Goal: Task Accomplishment & Management: Use online tool/utility

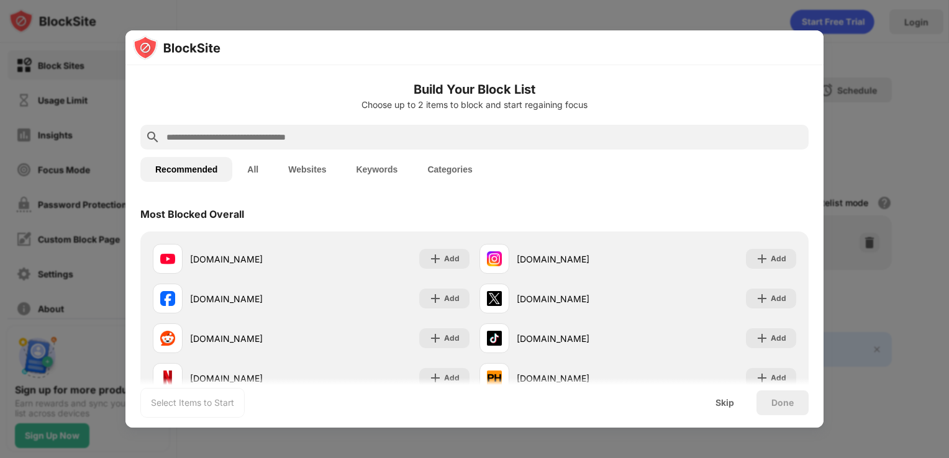
click at [373, 133] on input "text" at bounding box center [484, 137] width 638 height 15
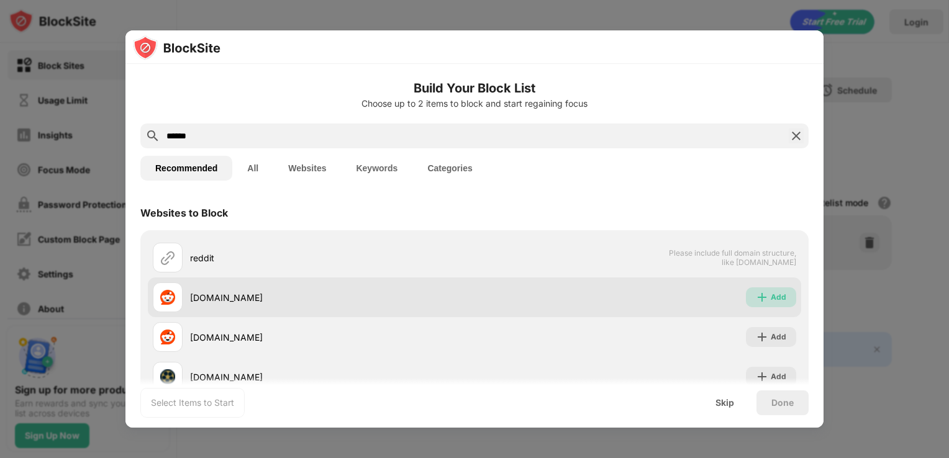
click at [759, 293] on div "Add" at bounding box center [771, 297] width 50 height 20
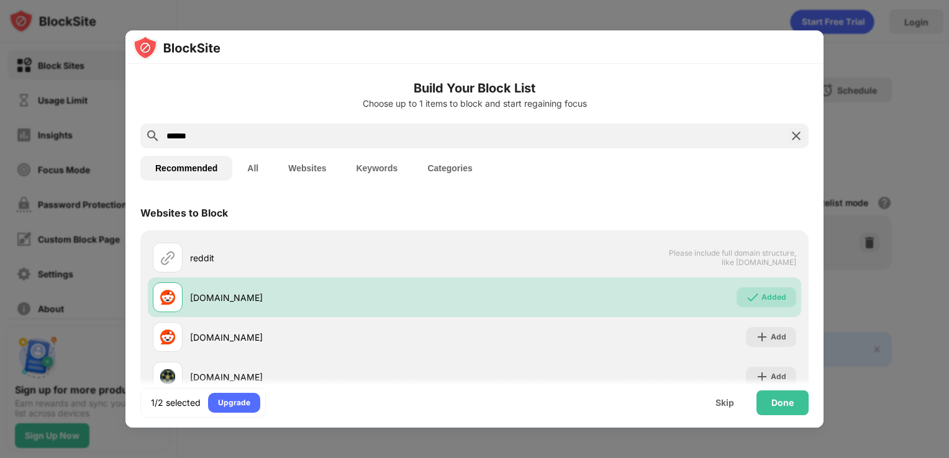
drag, startPoint x: 261, startPoint y: 129, endPoint x: 142, endPoint y: 137, distance: 119.5
click at [142, 137] on div "******" at bounding box center [474, 136] width 668 height 25
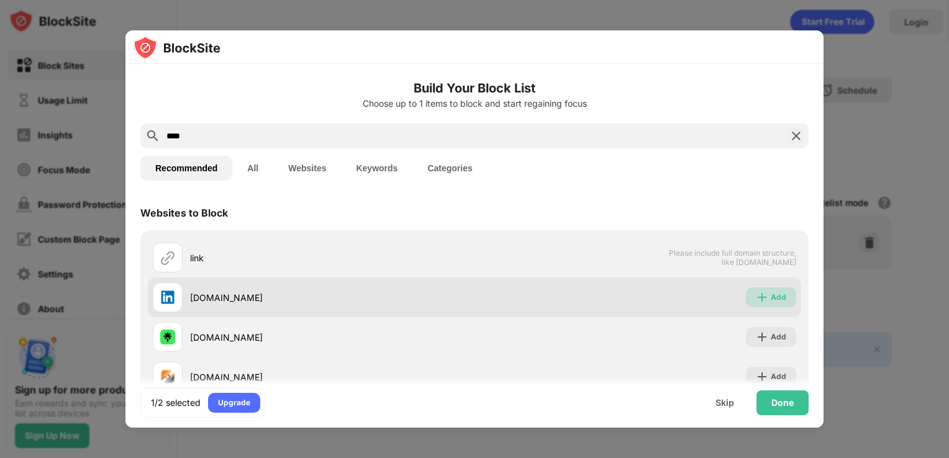
click at [770, 293] on div "Add" at bounding box center [778, 297] width 16 height 12
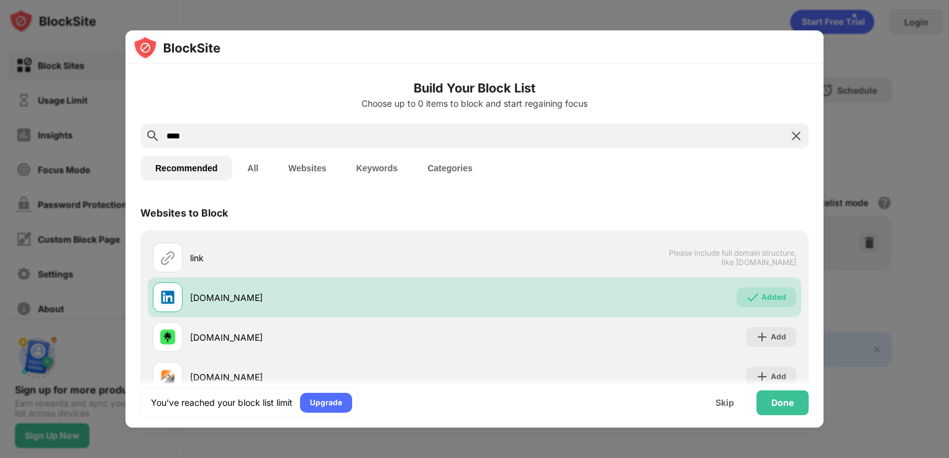
drag, startPoint x: 261, startPoint y: 133, endPoint x: 132, endPoint y: 123, distance: 128.9
click at [132, 123] on div "Build Your Block List Choose up to 0 items to block and start regaining focus *…" at bounding box center [474, 306] width 698 height 484
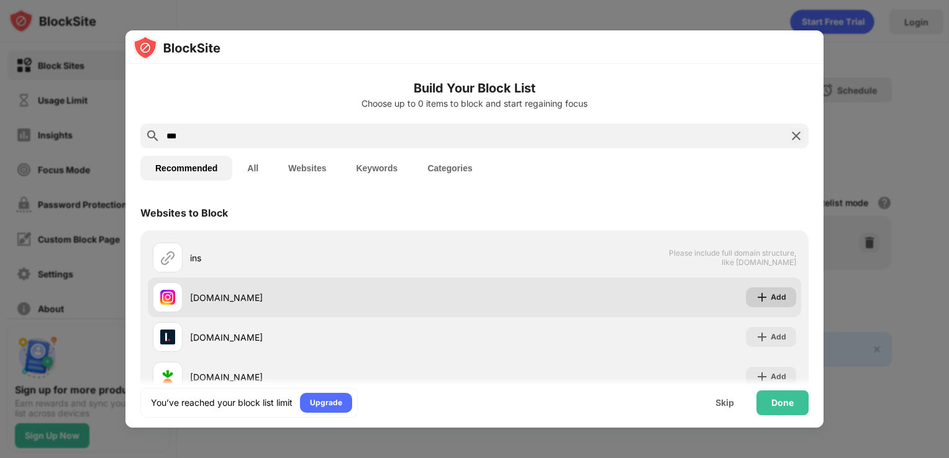
type input "***"
click at [770, 294] on div "Add" at bounding box center [778, 297] width 16 height 12
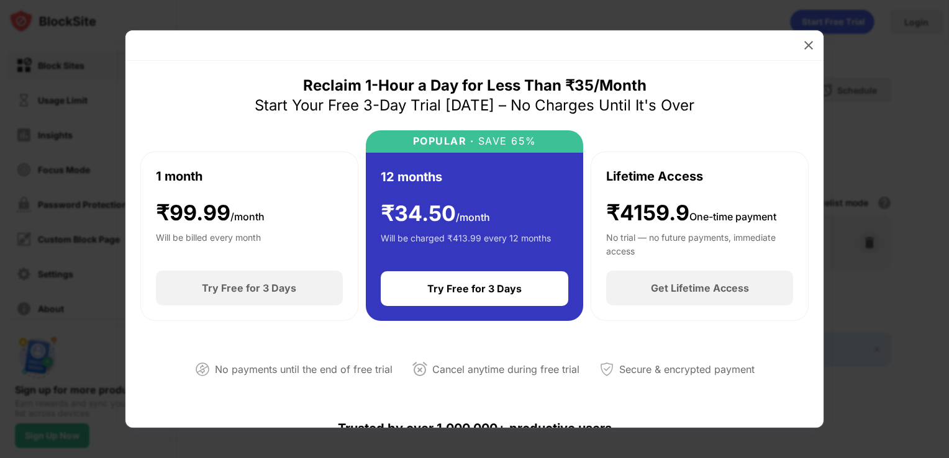
drag, startPoint x: 335, startPoint y: 106, endPoint x: 379, endPoint y: 107, distance: 44.1
click at [379, 107] on div "Start Your Free 3-Day Trial [DATE] – No Charges Until It's Over" at bounding box center [475, 106] width 440 height 20
drag, startPoint x: 359, startPoint y: 92, endPoint x: 549, endPoint y: 89, distance: 190.0
click at [549, 89] on div "Reclaim 1-Hour a Day for Less Than ₹35/Month" at bounding box center [474, 86] width 343 height 20
click at [803, 41] on img at bounding box center [808, 45] width 12 height 12
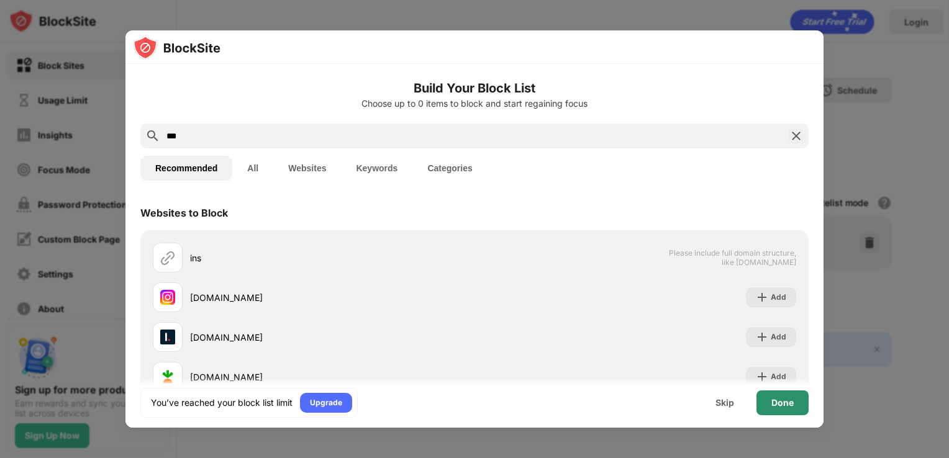
click at [784, 399] on div "Done" at bounding box center [782, 403] width 22 height 10
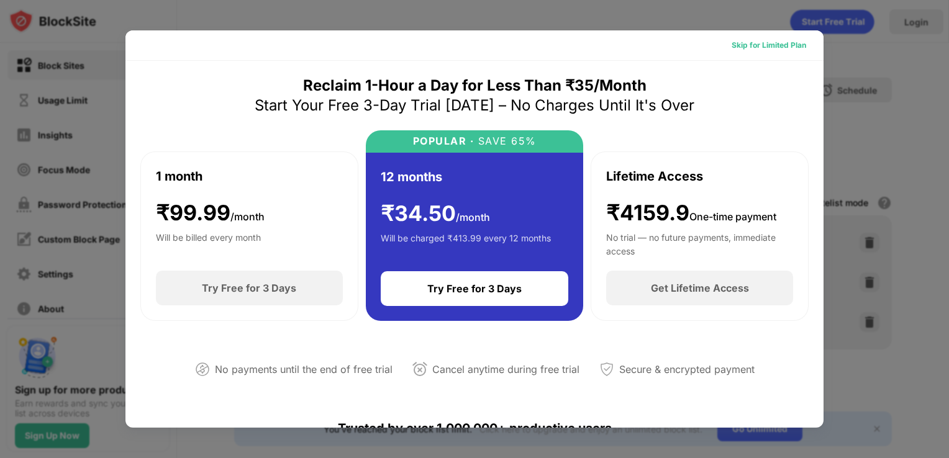
click at [757, 43] on div "Skip for Limited Plan" at bounding box center [768, 45] width 75 height 12
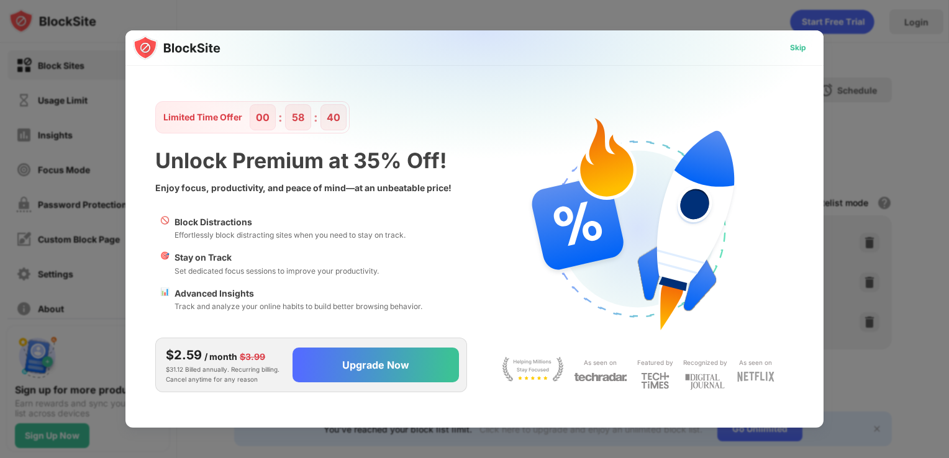
click at [790, 49] on div "Skip" at bounding box center [798, 48] width 16 height 12
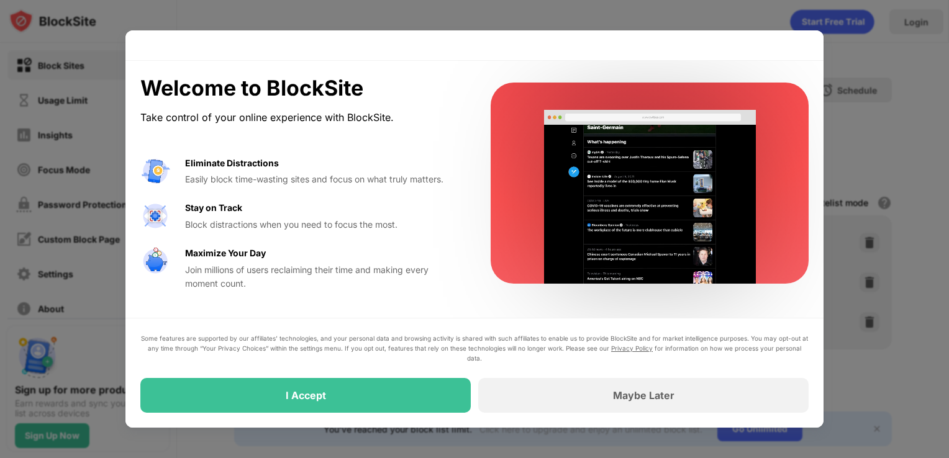
drag, startPoint x: 205, startPoint y: 173, endPoint x: 251, endPoint y: 217, distance: 64.5
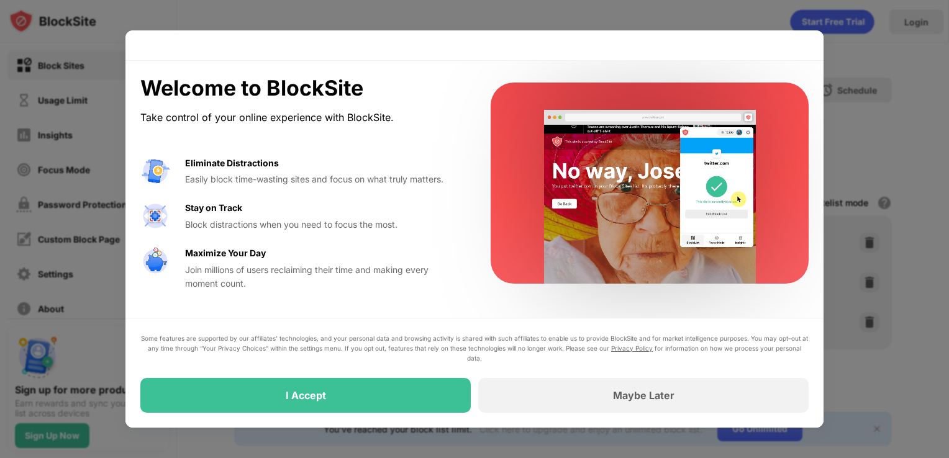
click at [251, 217] on div "Eliminate Distractions Easily block time-wasting sites and focus on what truly …" at bounding box center [300, 223] width 320 height 135
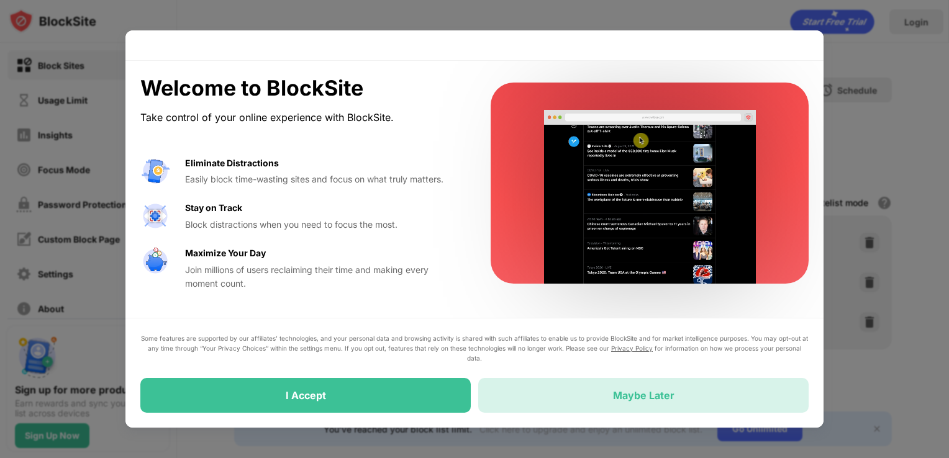
click at [686, 400] on div "Maybe Later" at bounding box center [643, 395] width 330 height 35
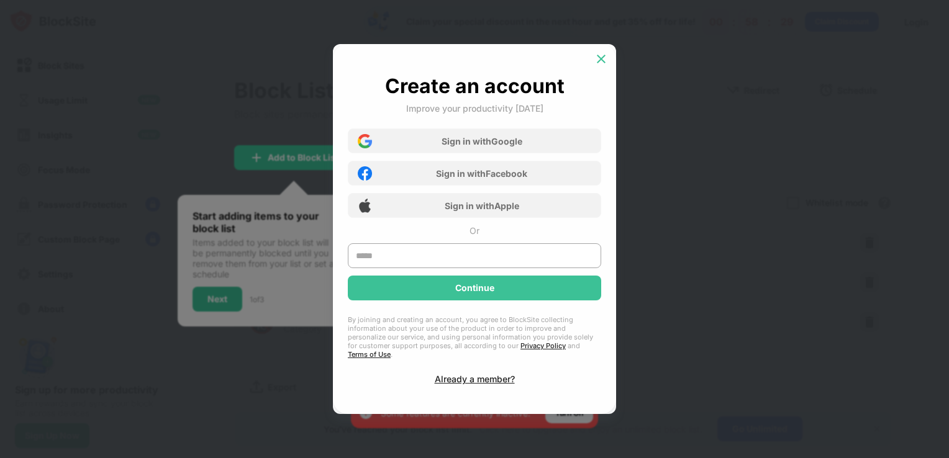
click at [603, 61] on img at bounding box center [601, 59] width 12 height 12
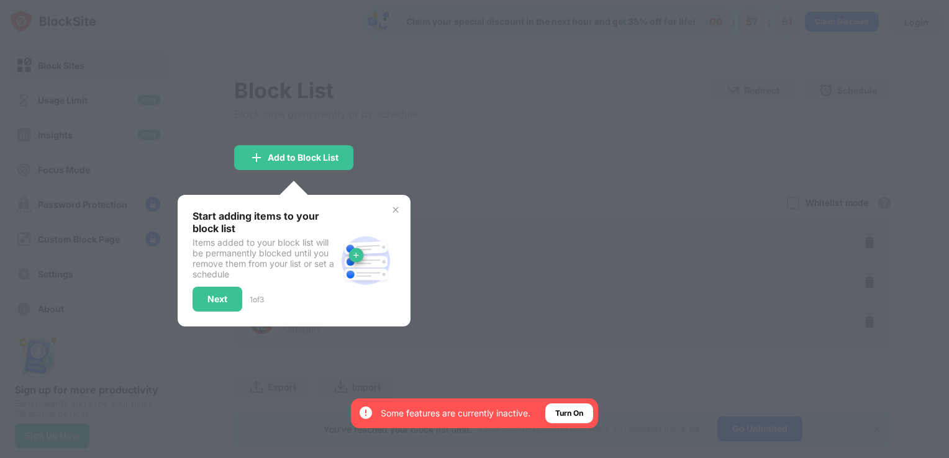
click at [594, 123] on div at bounding box center [474, 229] width 949 height 458
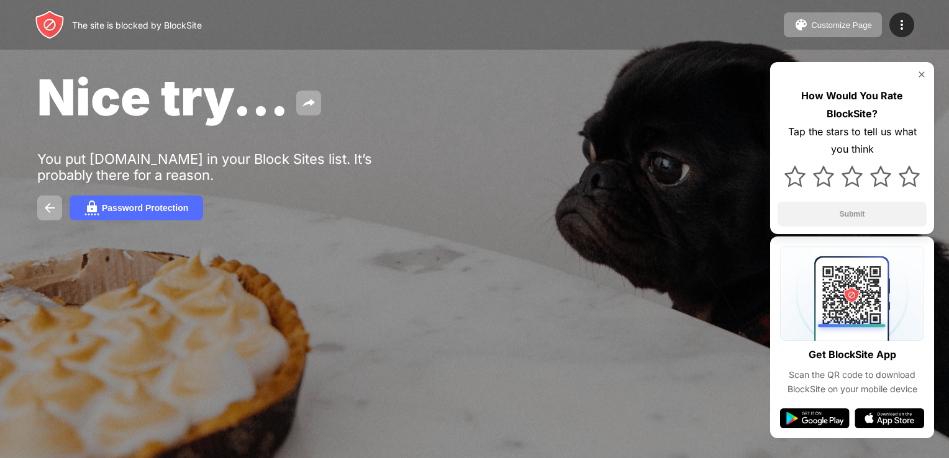
drag, startPoint x: 215, startPoint y: 155, endPoint x: 307, endPoint y: 180, distance: 95.8
click at [307, 180] on div "You put [DOMAIN_NAME] in your Block Sites list. It’s probably there for a reaso…" at bounding box center [229, 167] width 384 height 32
